Goal: Transaction & Acquisition: Download file/media

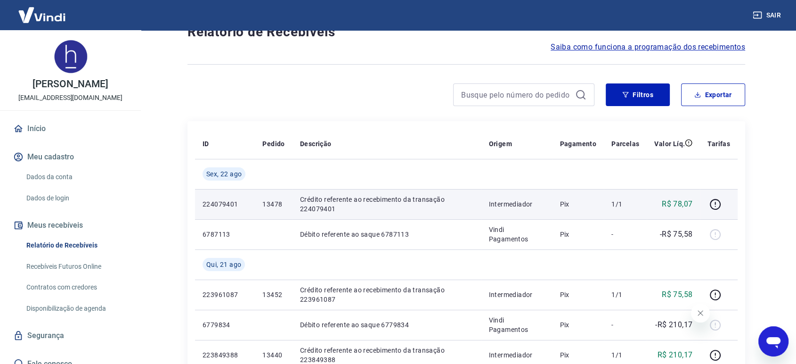
scroll to position [52, 0]
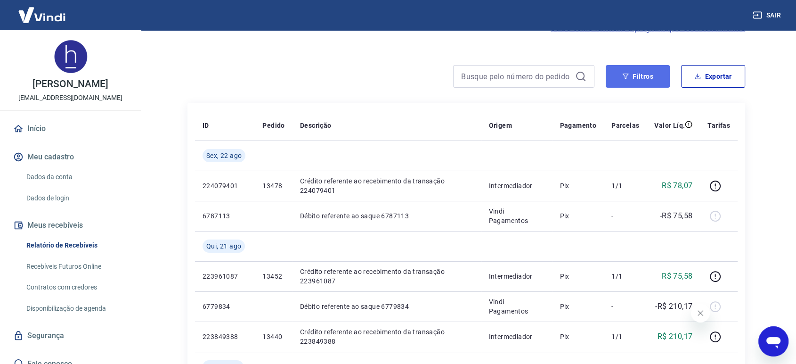
click at [649, 79] on button "Filtros" at bounding box center [638, 76] width 64 height 23
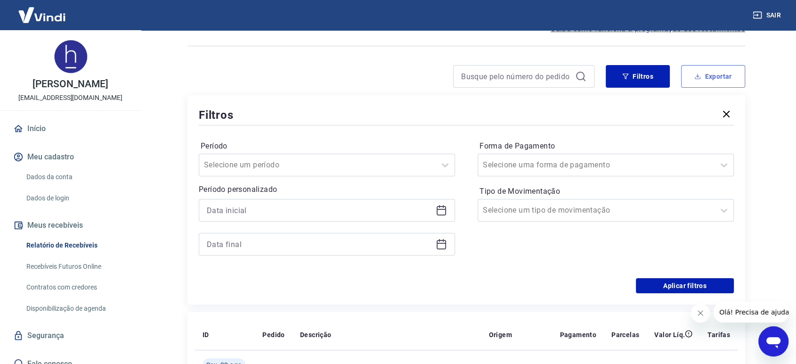
click at [707, 78] on button "Exportar" at bounding box center [713, 76] width 64 height 23
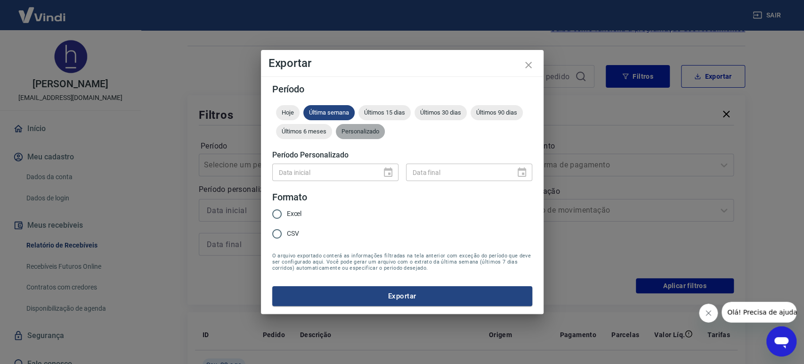
click at [372, 136] on div "Personalizado" at bounding box center [360, 131] width 49 height 15
click at [392, 168] on icon "Choose date" at bounding box center [388, 172] width 11 height 11
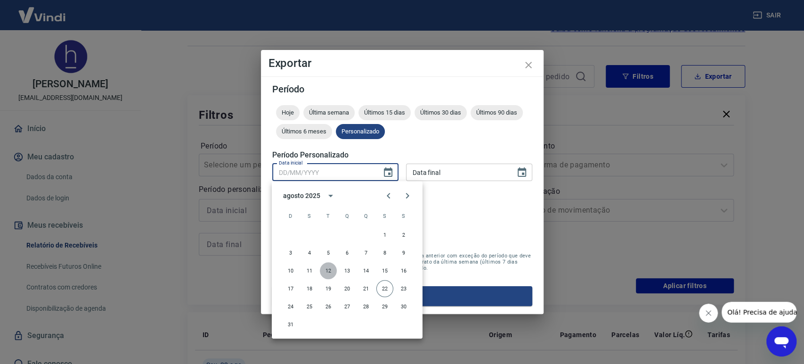
click at [330, 272] on button "12" at bounding box center [328, 270] width 17 height 17
type input "[DATE]"
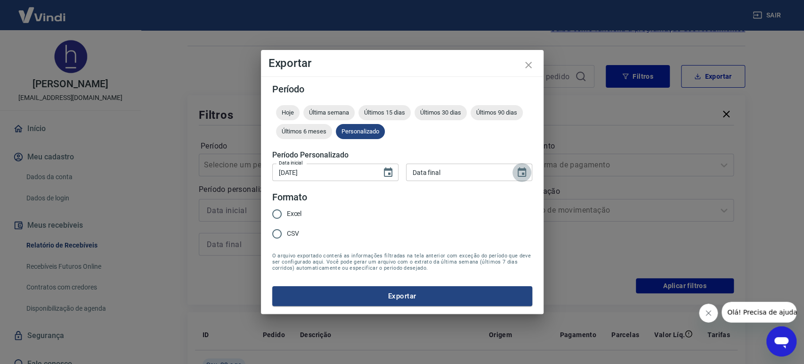
click at [524, 172] on icon "Choose date" at bounding box center [521, 172] width 11 height 11
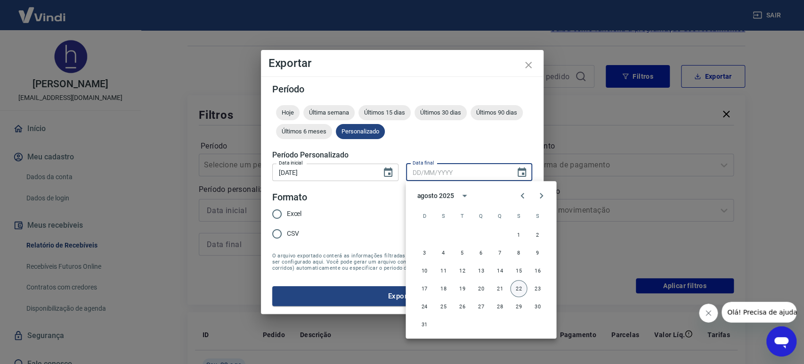
click at [517, 287] on button "22" at bounding box center [518, 288] width 17 height 17
type input "[DATE]"
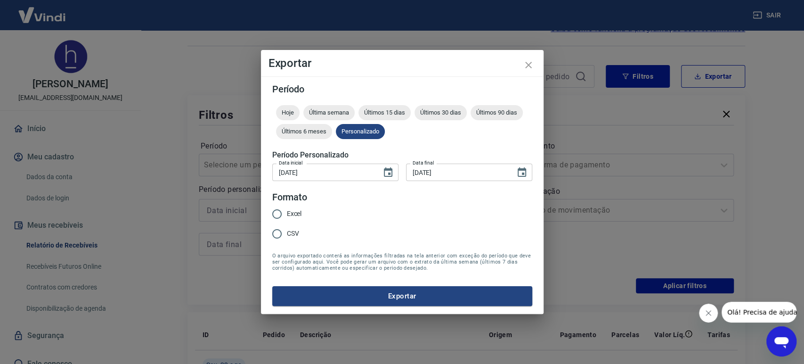
click at [278, 210] on input "Excel" at bounding box center [277, 214] width 20 height 20
radio input "true"
click at [334, 289] on button "Exportar" at bounding box center [402, 296] width 260 height 20
